Goal: Transaction & Acquisition: Purchase product/service

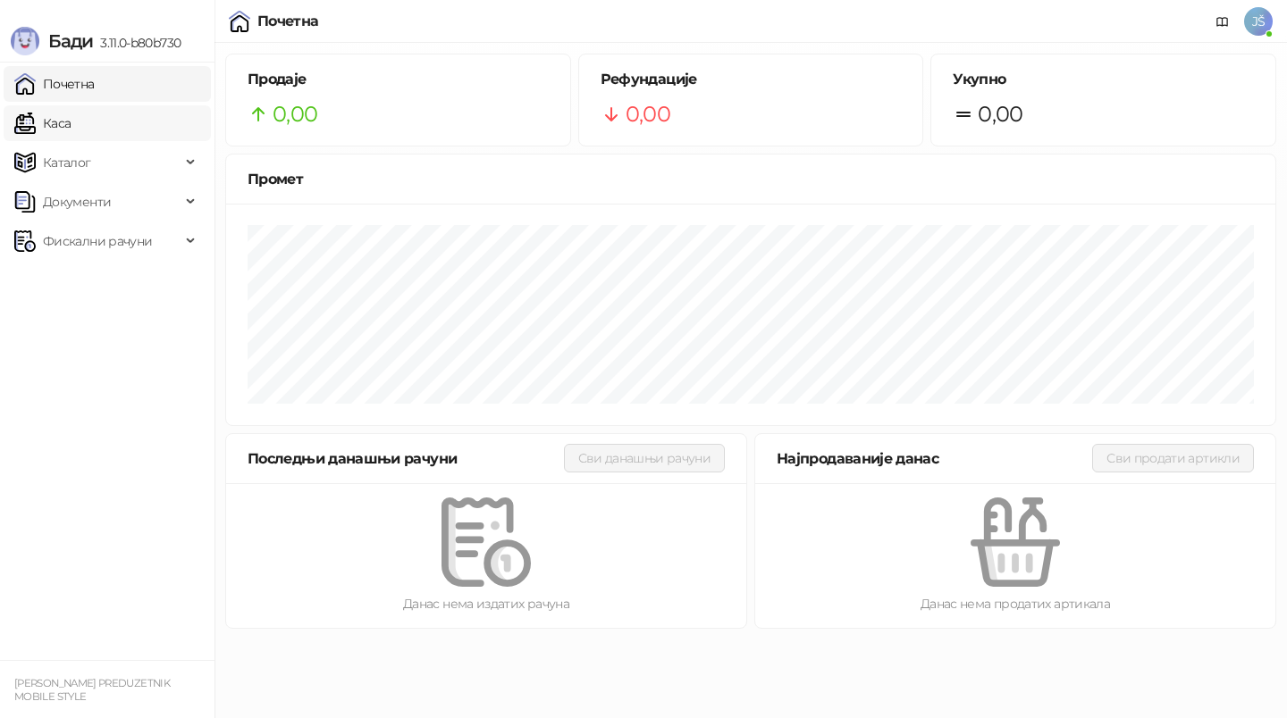
click at [71, 108] on link "Каса" at bounding box center [42, 123] width 56 height 36
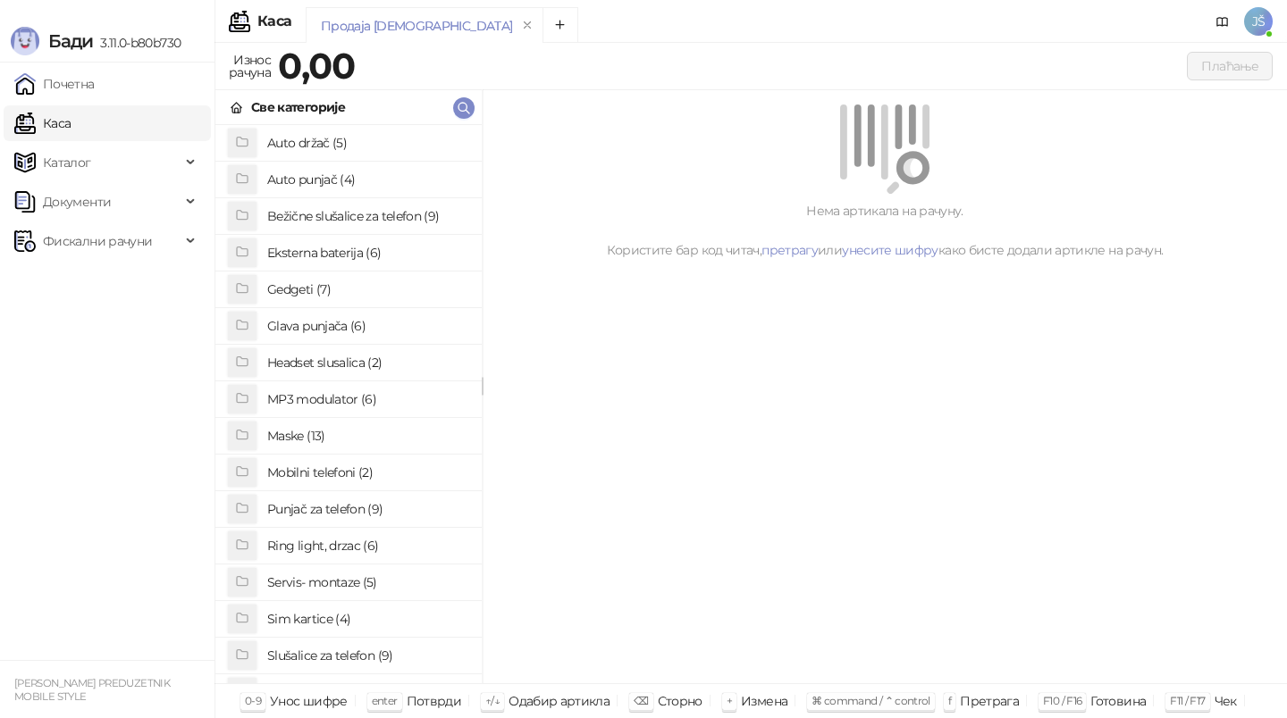
click at [355, 289] on h4 "Gedgeti (7)" at bounding box center [367, 289] width 200 height 29
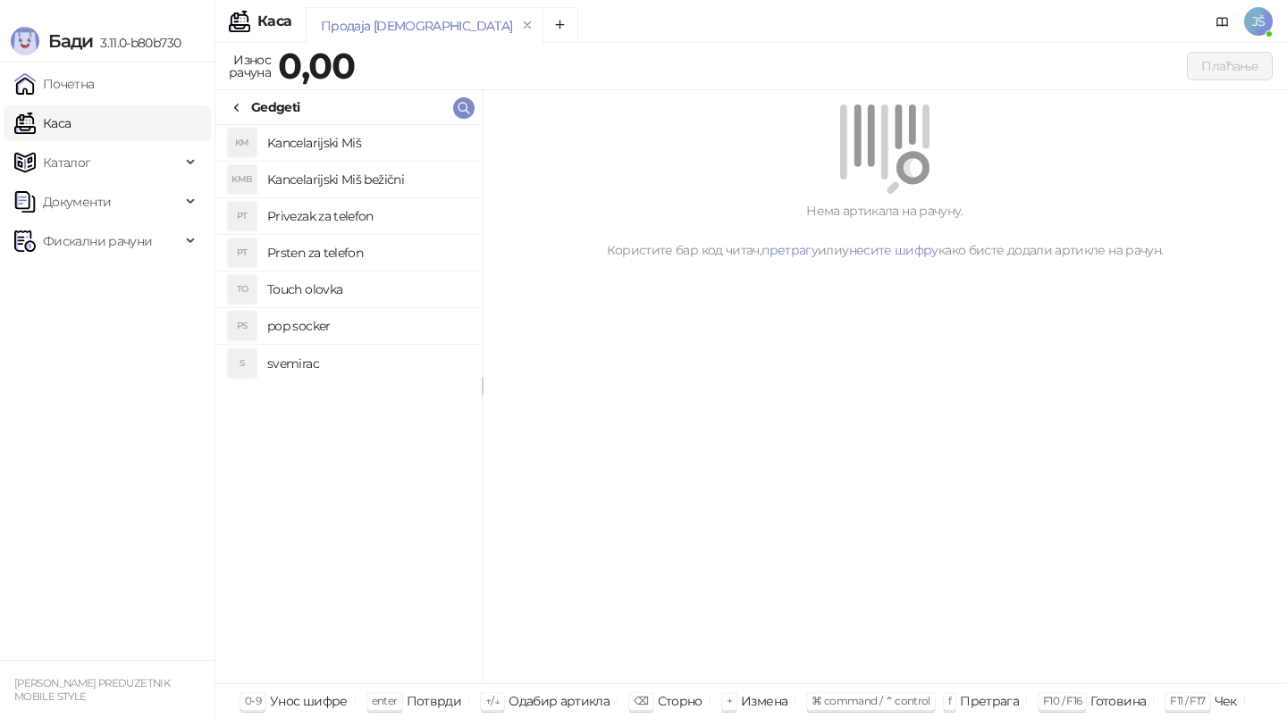
click at [352, 176] on h4 "Kancelarijski Miš bežični" at bounding box center [367, 179] width 200 height 29
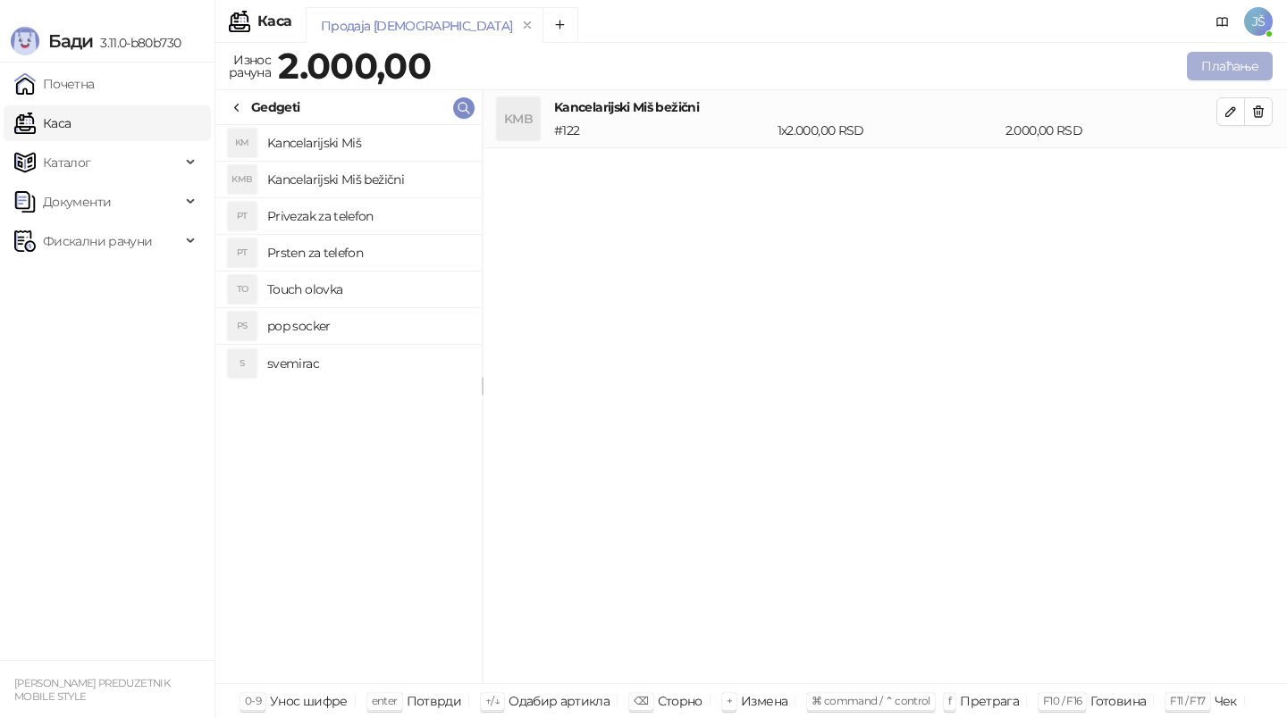
click at [1215, 59] on button "Плаћање" at bounding box center [1229, 66] width 86 height 29
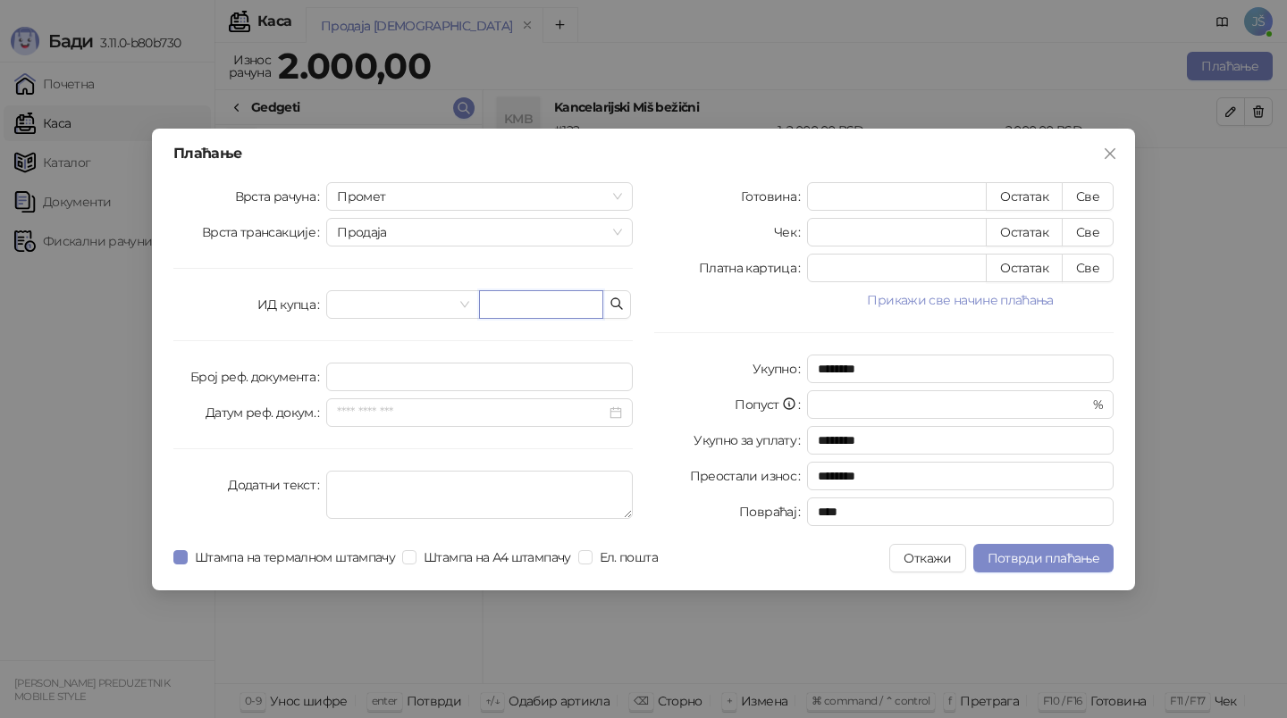
click at [562, 306] on input "text" at bounding box center [541, 304] width 124 height 29
click at [431, 298] on input "search" at bounding box center [394, 304] width 115 height 27
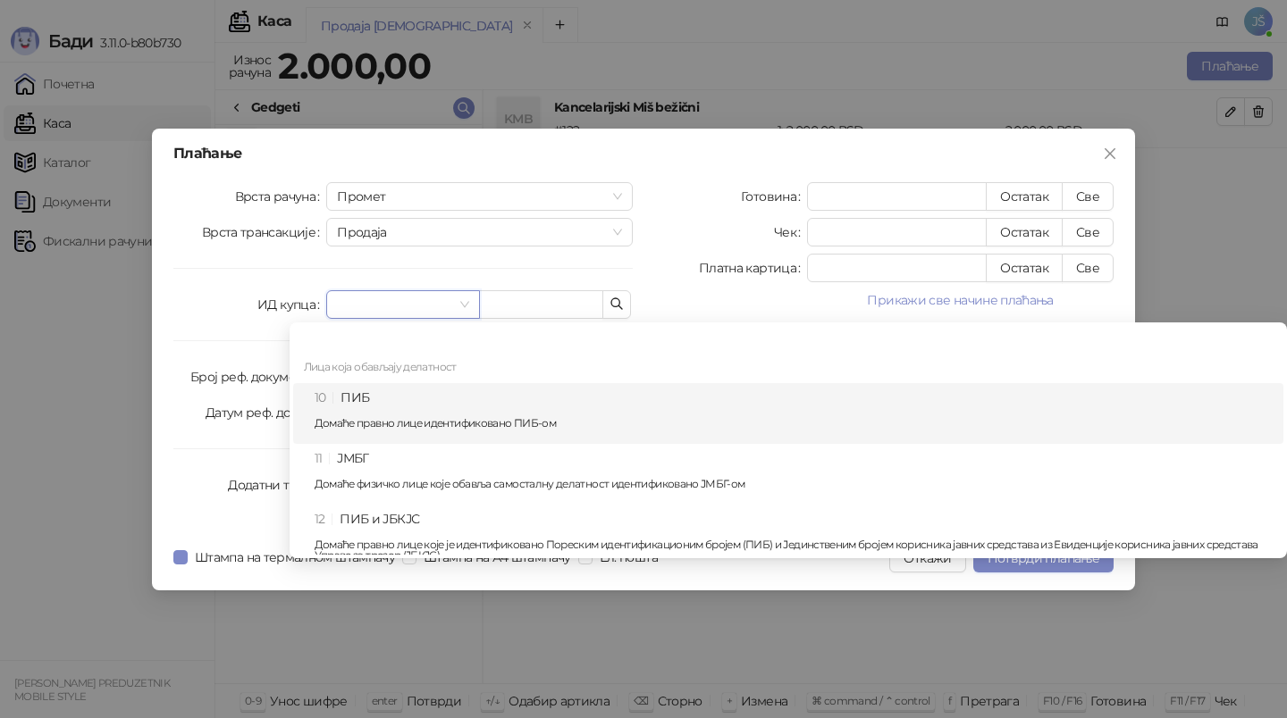
click at [398, 394] on div "10 ПИБ Домаће правно лице идентификовано ПИБ-ом" at bounding box center [793, 414] width 958 height 52
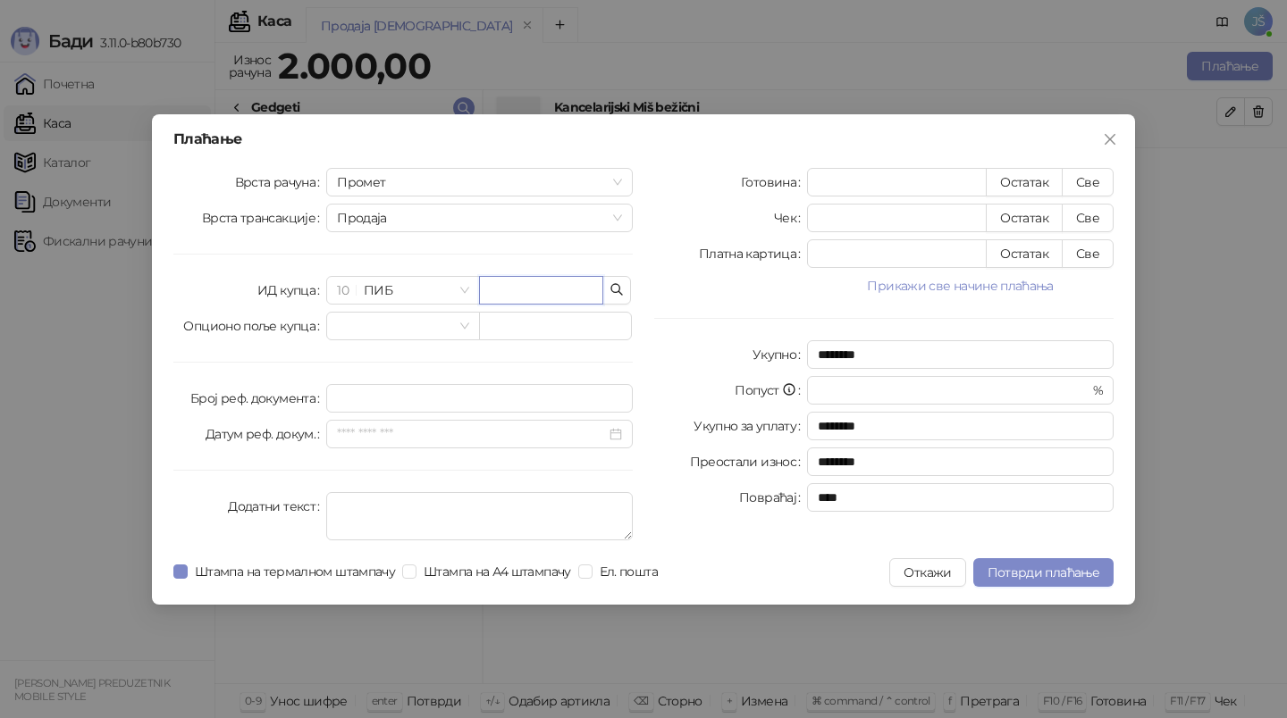
click at [524, 296] on input "text" at bounding box center [541, 290] width 124 height 29
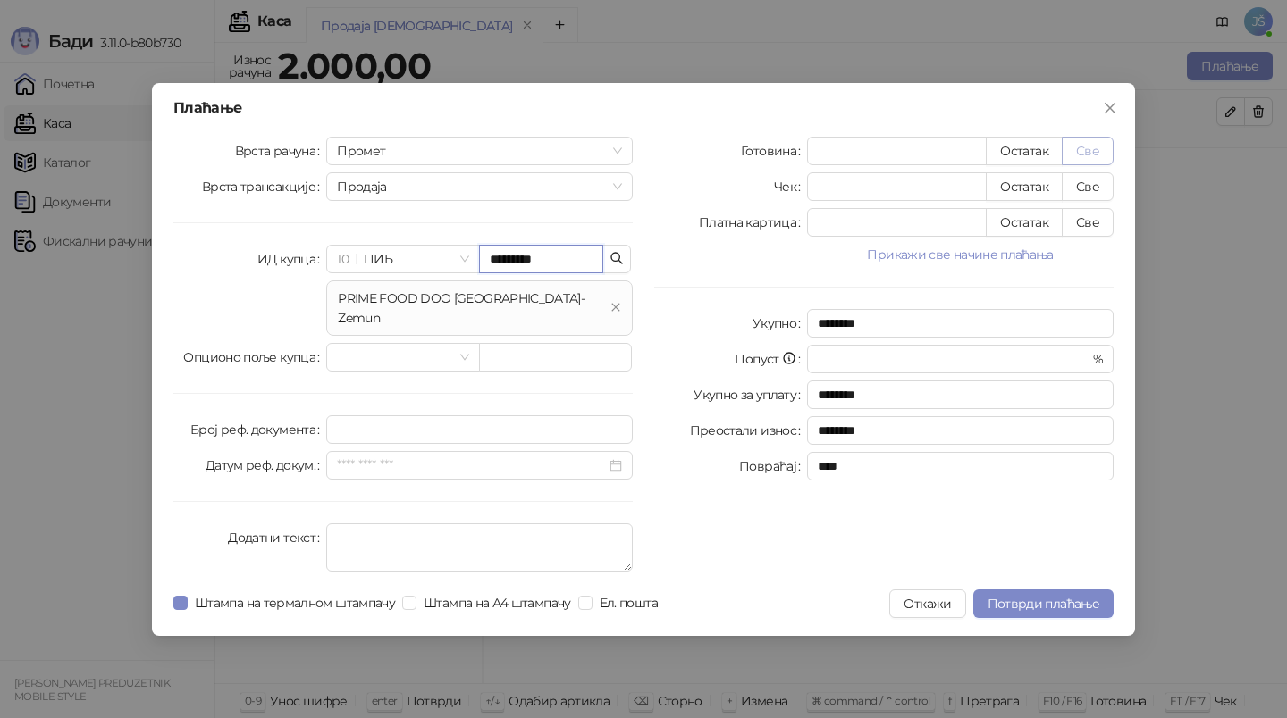
type input "*********"
click at [1076, 163] on button "Све" at bounding box center [1087, 151] width 52 height 29
type input "****"
click at [1069, 596] on span "Потврди плаћање" at bounding box center [1043, 604] width 112 height 16
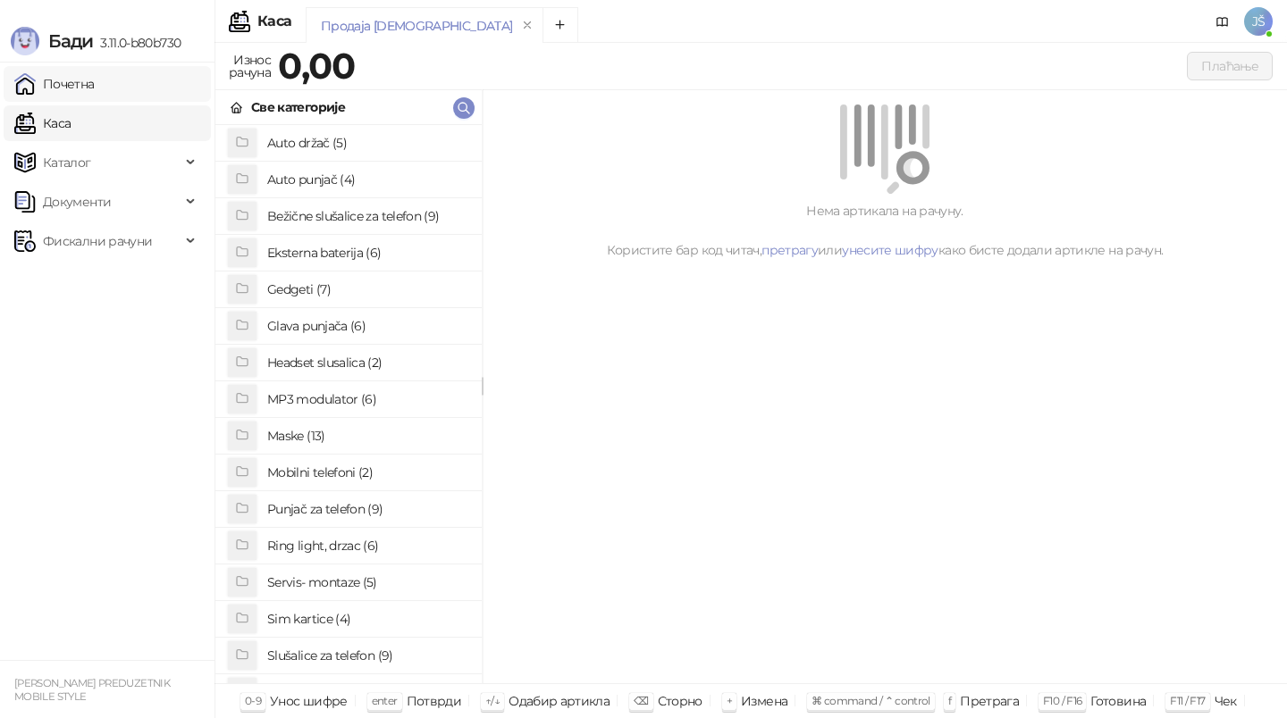
click at [40, 88] on link "Почетна" at bounding box center [54, 84] width 80 height 36
